Goal: Information Seeking & Learning: Learn about a topic

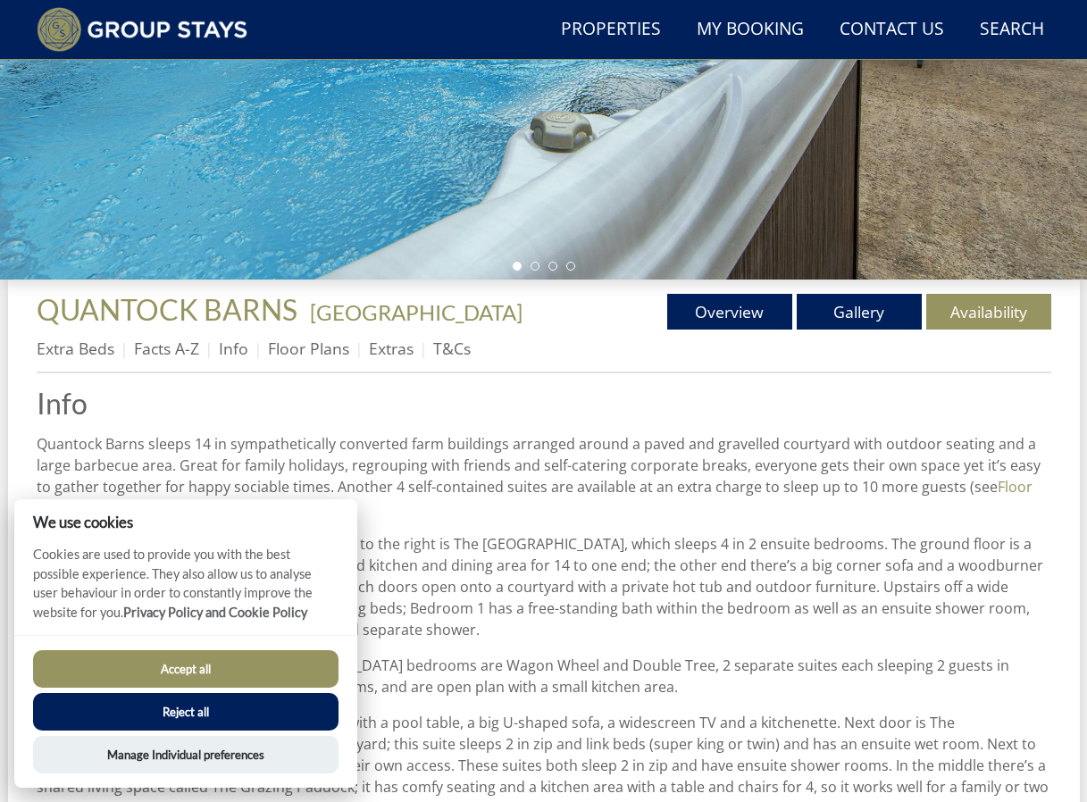
scroll to position [672, 0]
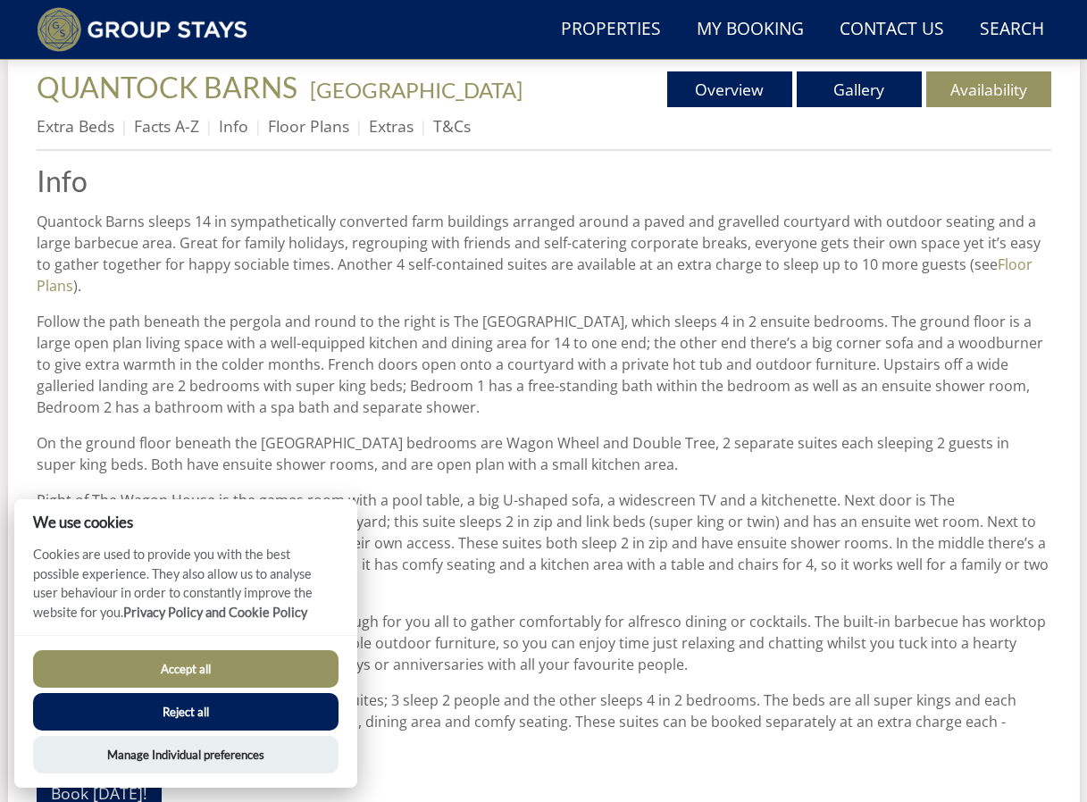
click at [169, 671] on button "Accept all" at bounding box center [185, 669] width 305 height 38
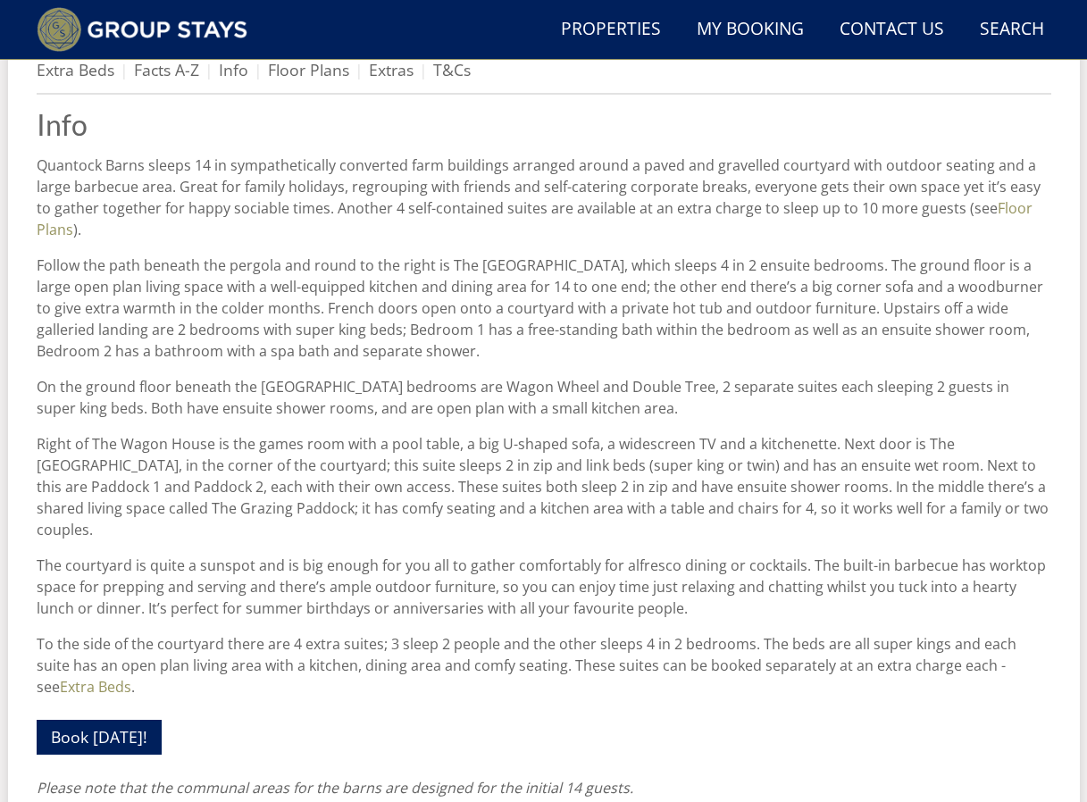
scroll to position [782, 0]
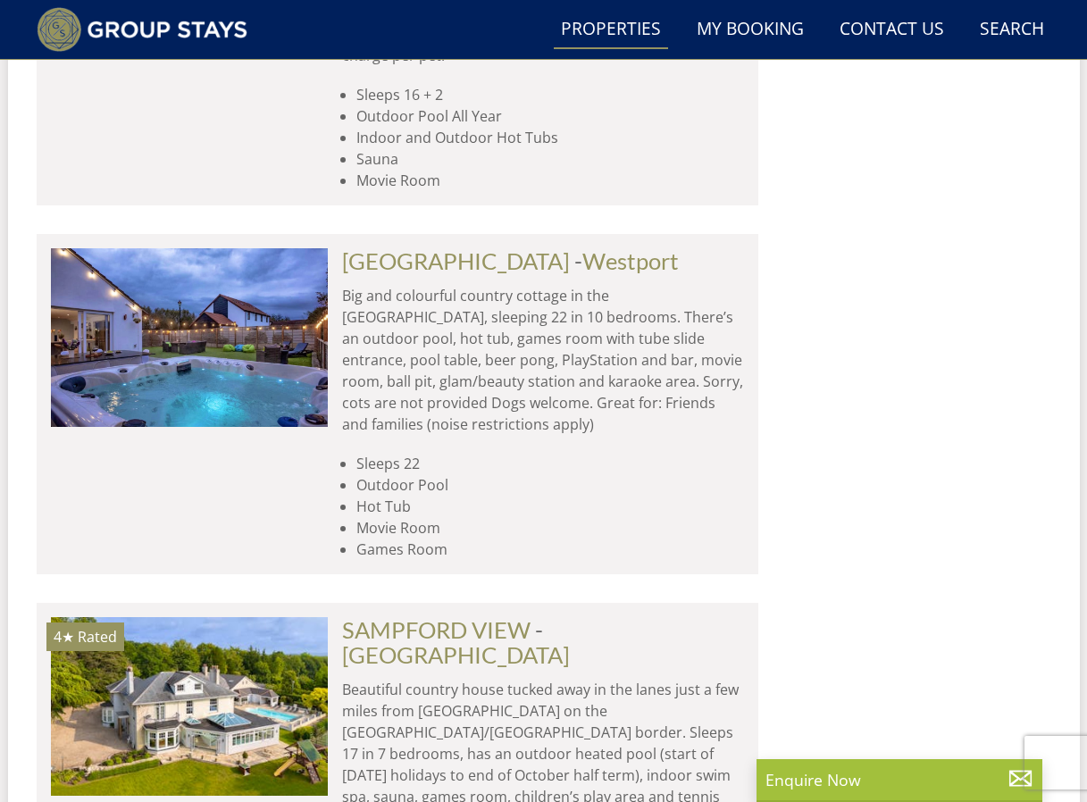
scroll to position [2101, 0]
